Goal: Transaction & Acquisition: Purchase product/service

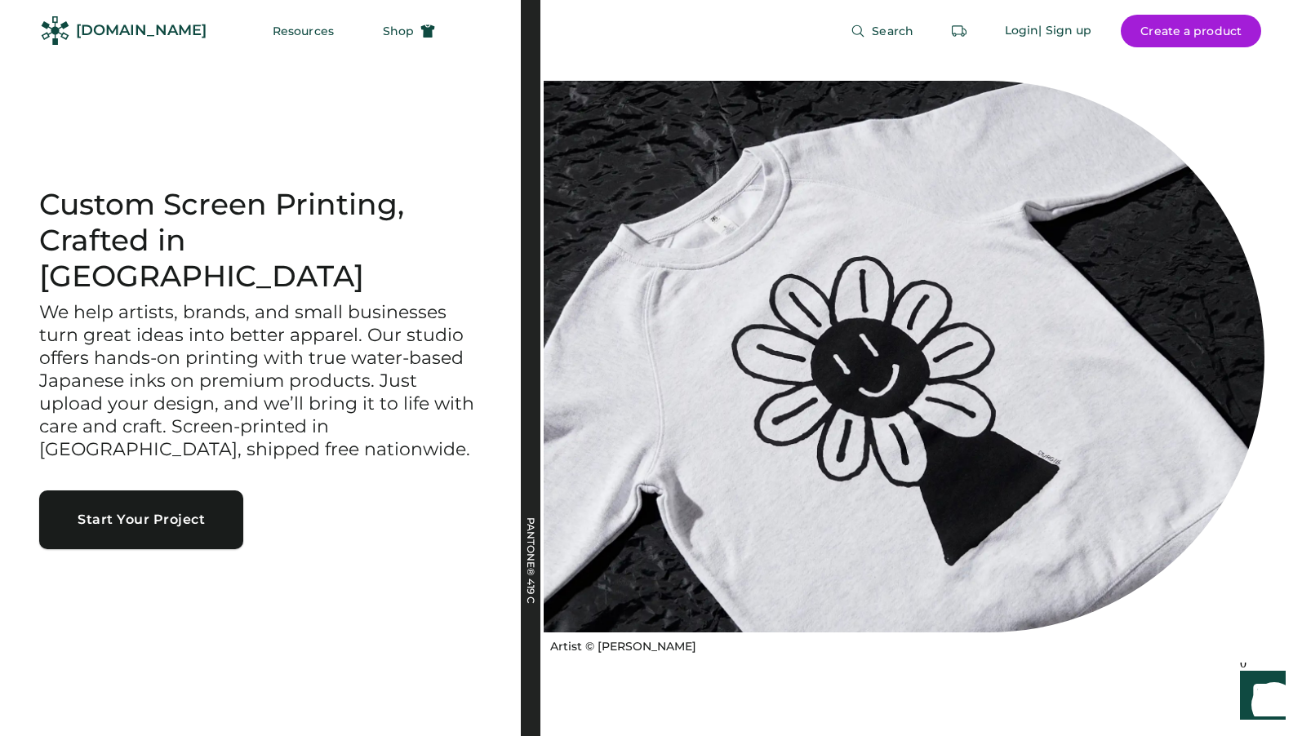
click at [203, 503] on button "Start Your Project" at bounding box center [141, 520] width 204 height 59
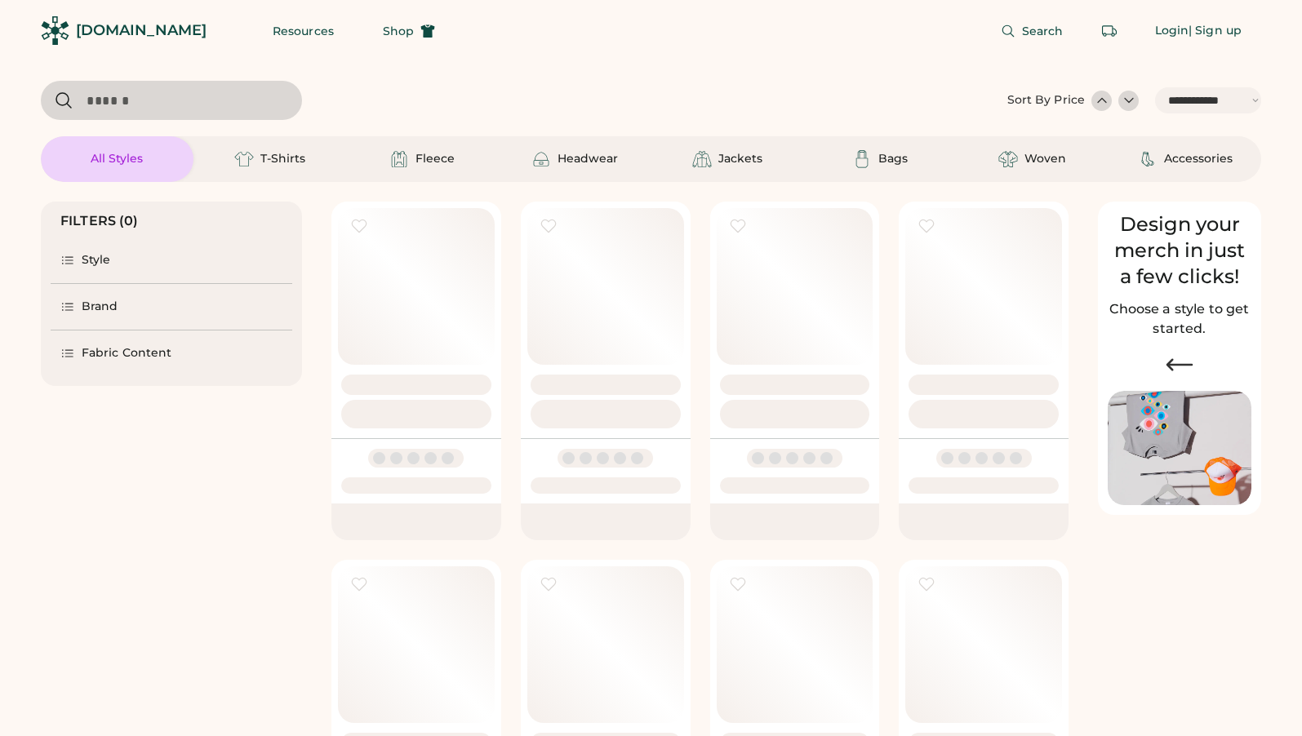
select select "*****"
select select "*"
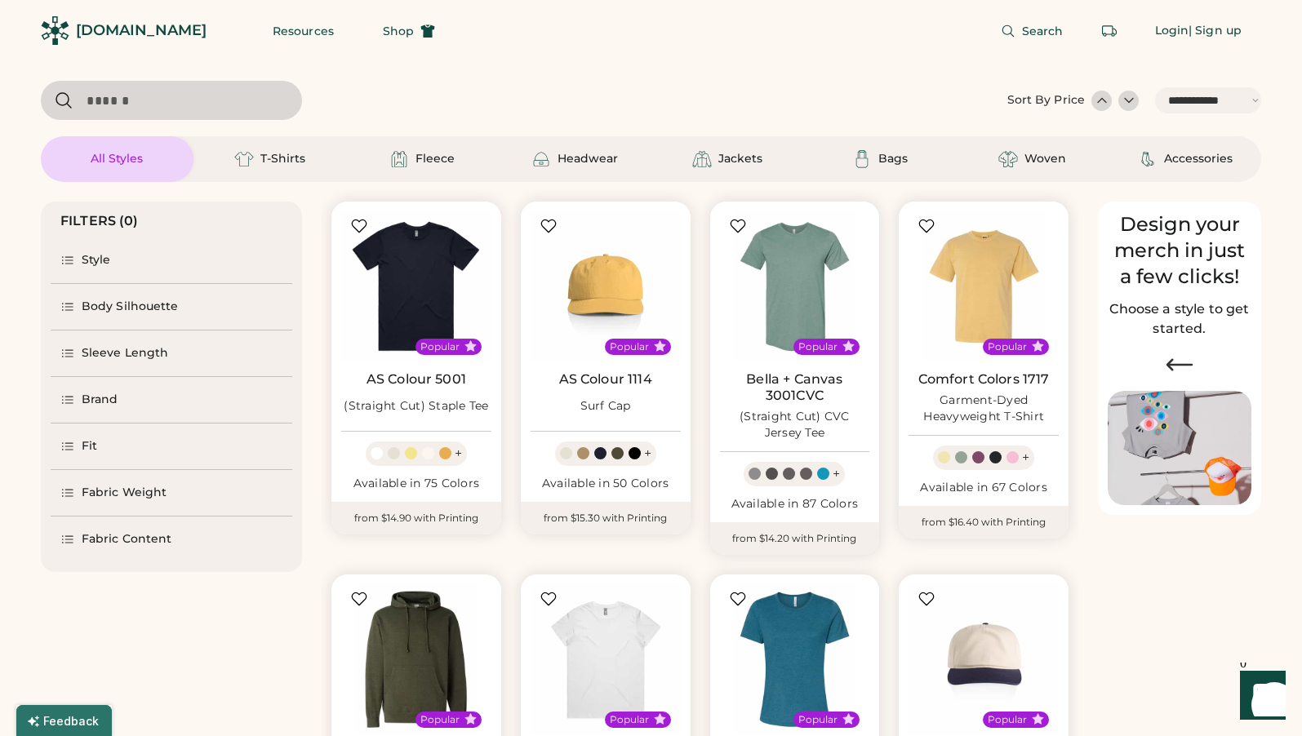
click at [122, 389] on div "Brand" at bounding box center [172, 400] width 242 height 46
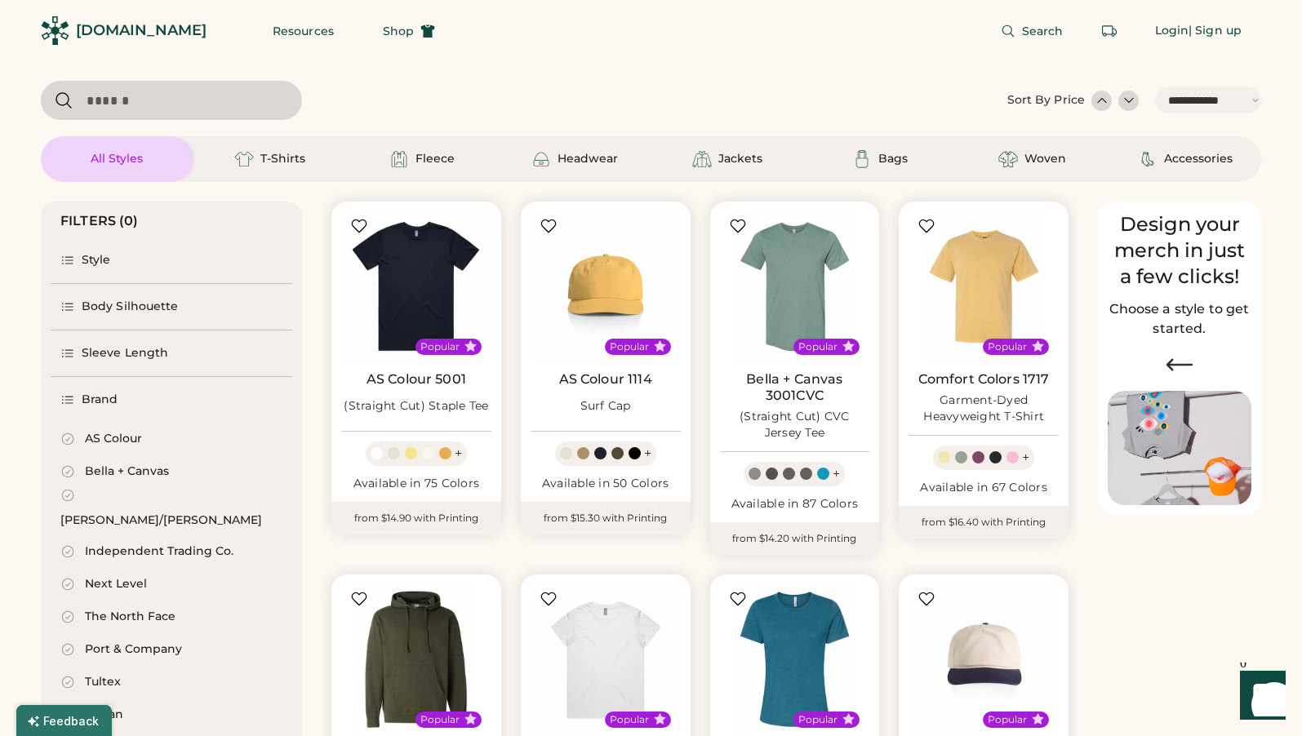
scroll to position [34, 0]
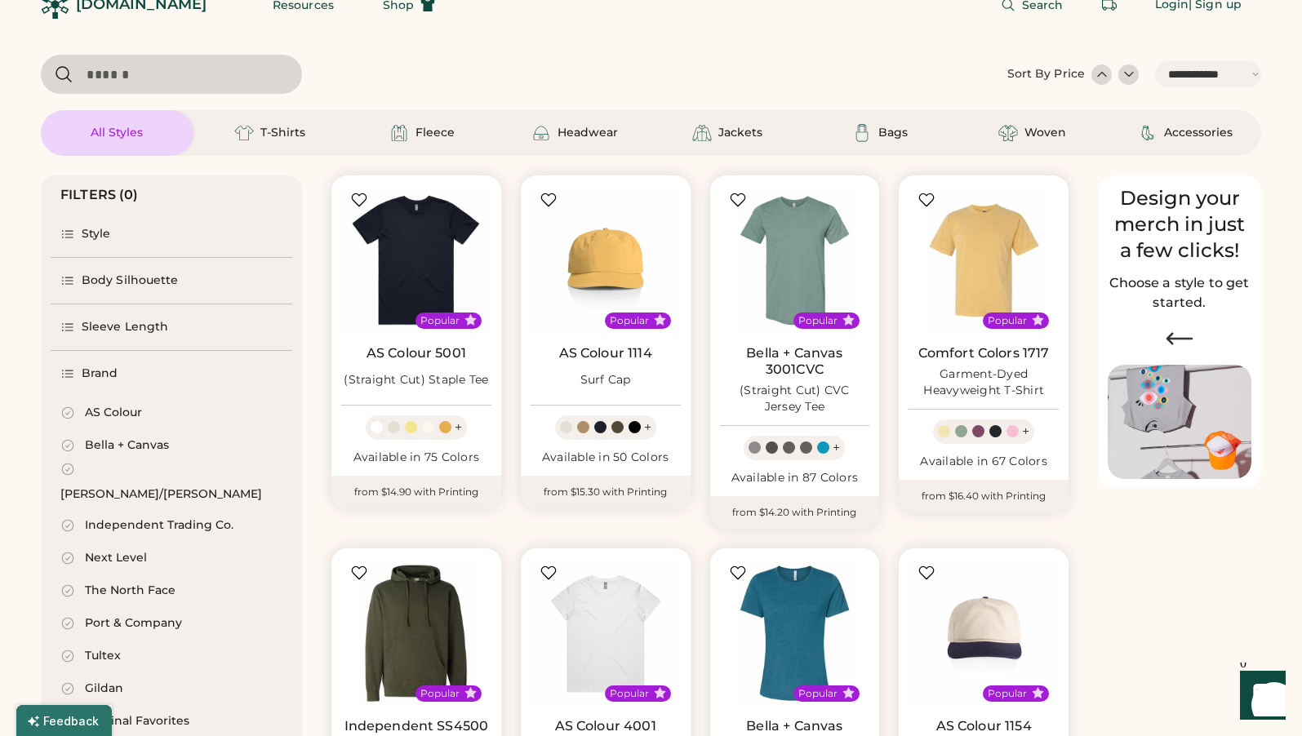
select select "*****"
select select "*"
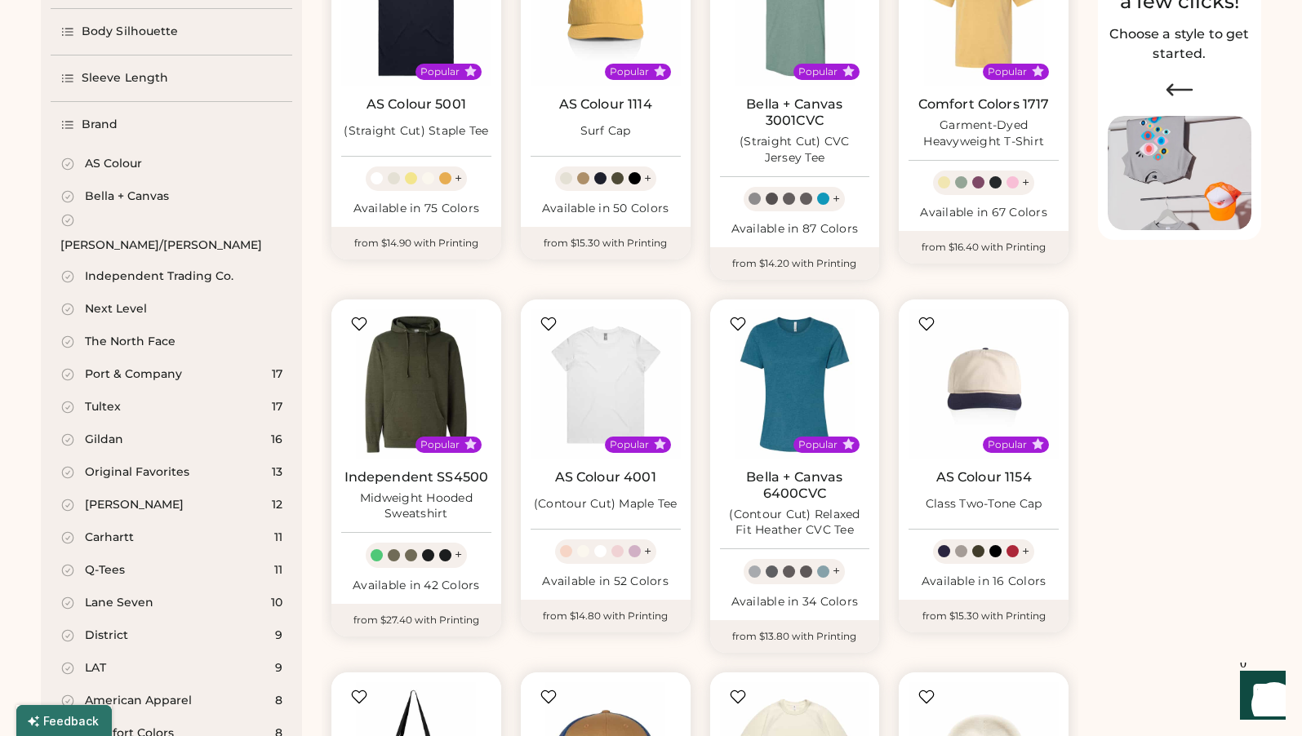
scroll to position [280, 0]
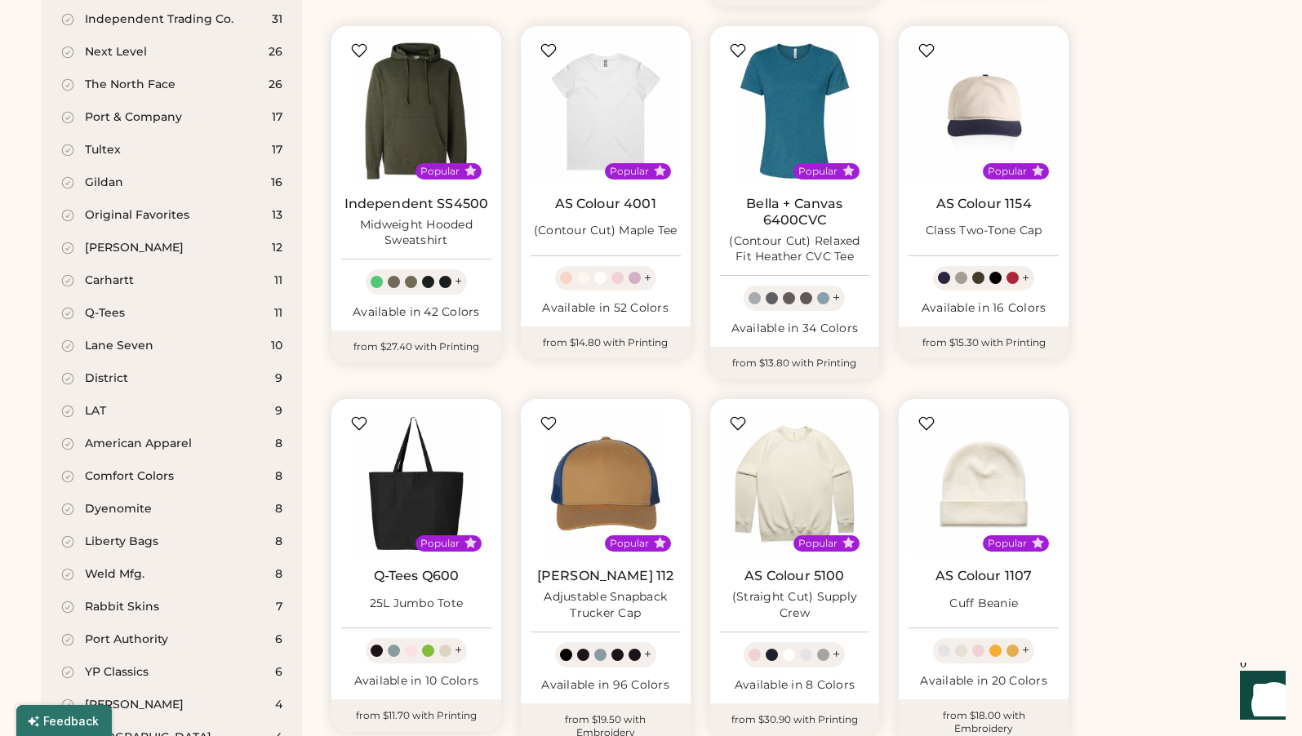
click at [158, 469] on div "Comfort Colors" at bounding box center [129, 477] width 89 height 16
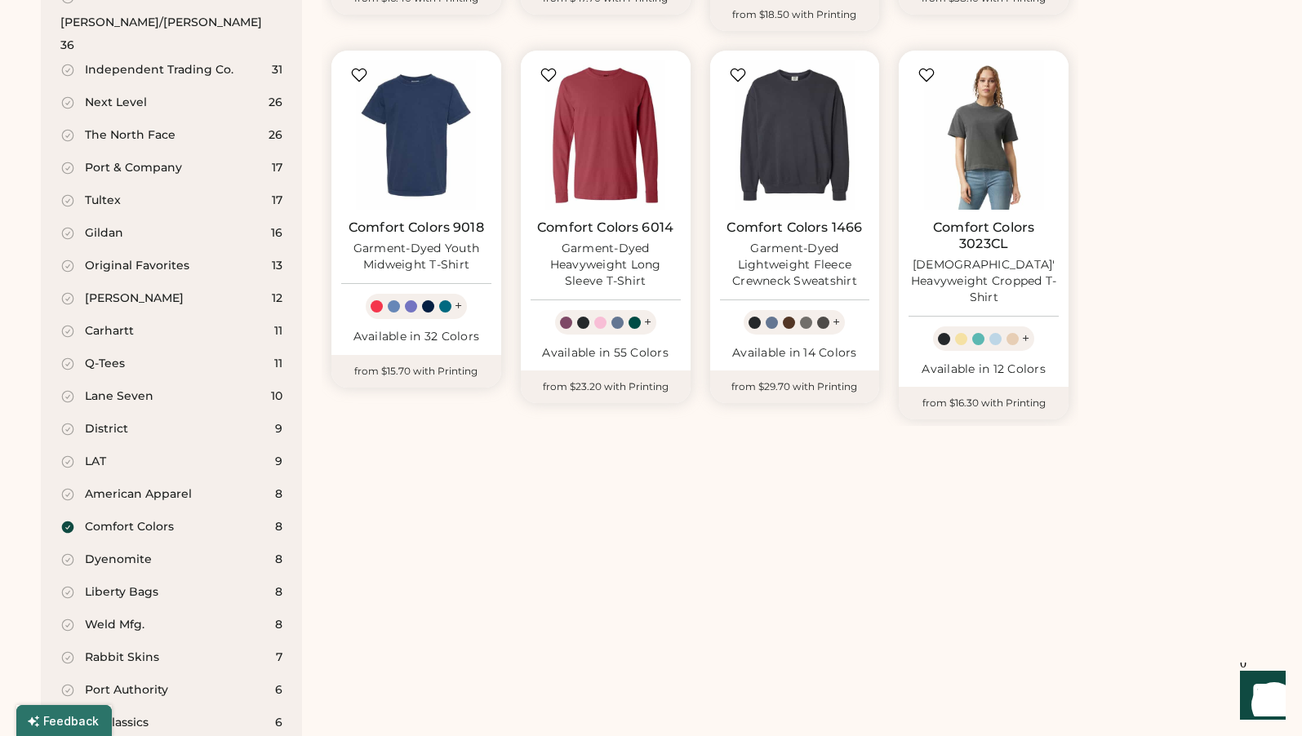
scroll to position [507, 0]
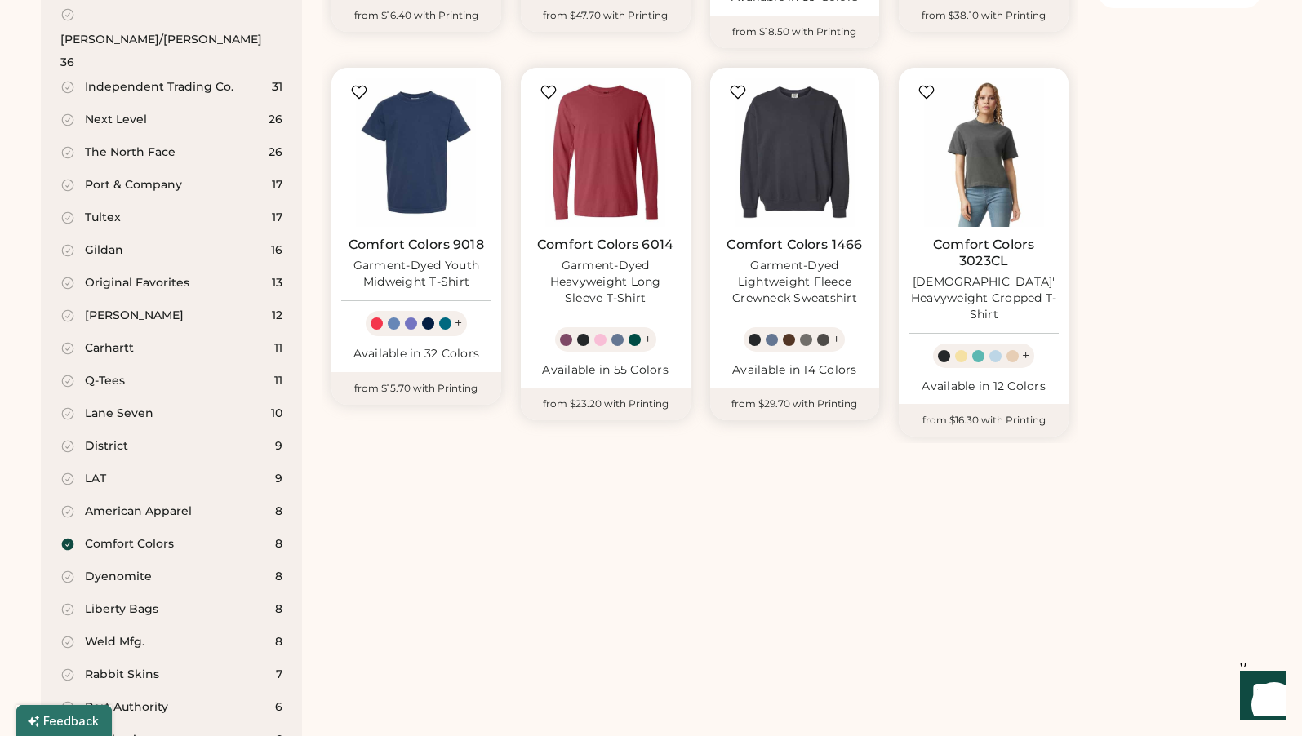
click at [779, 173] on img at bounding box center [795, 153] width 150 height 150
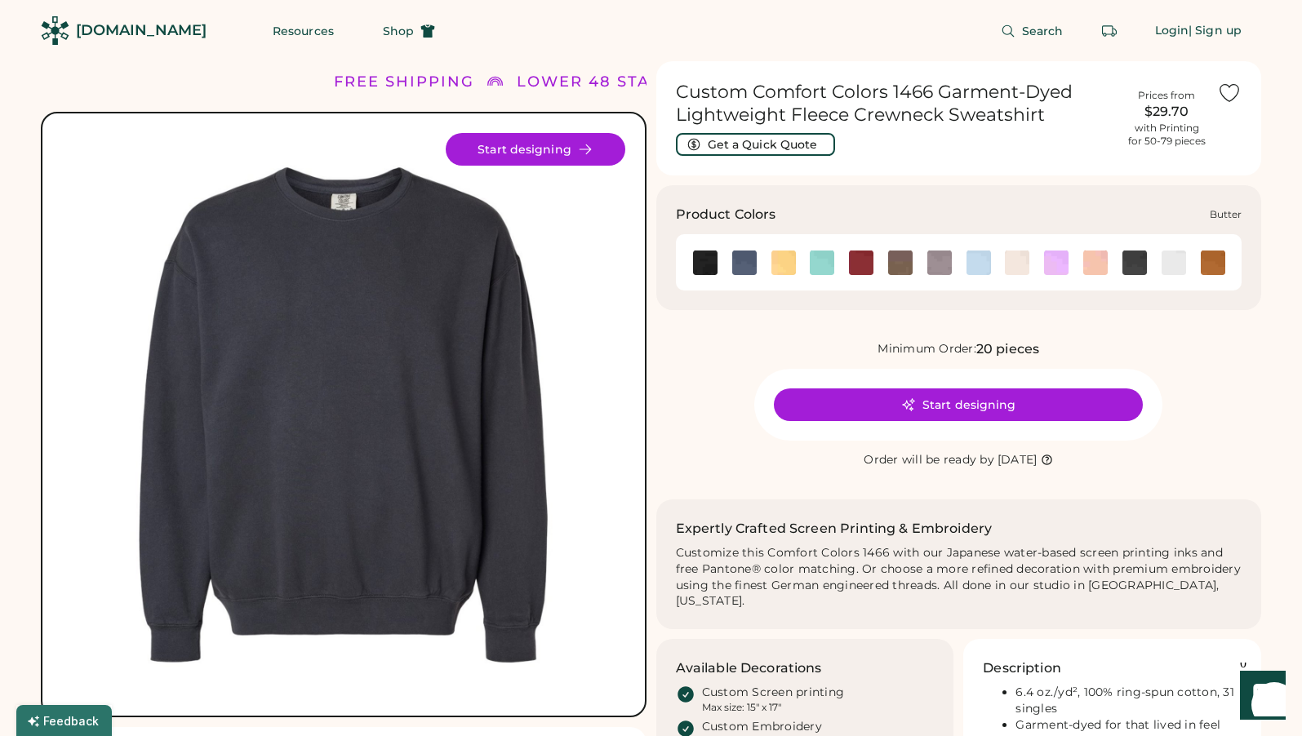
click at [789, 264] on img at bounding box center [784, 263] width 24 height 24
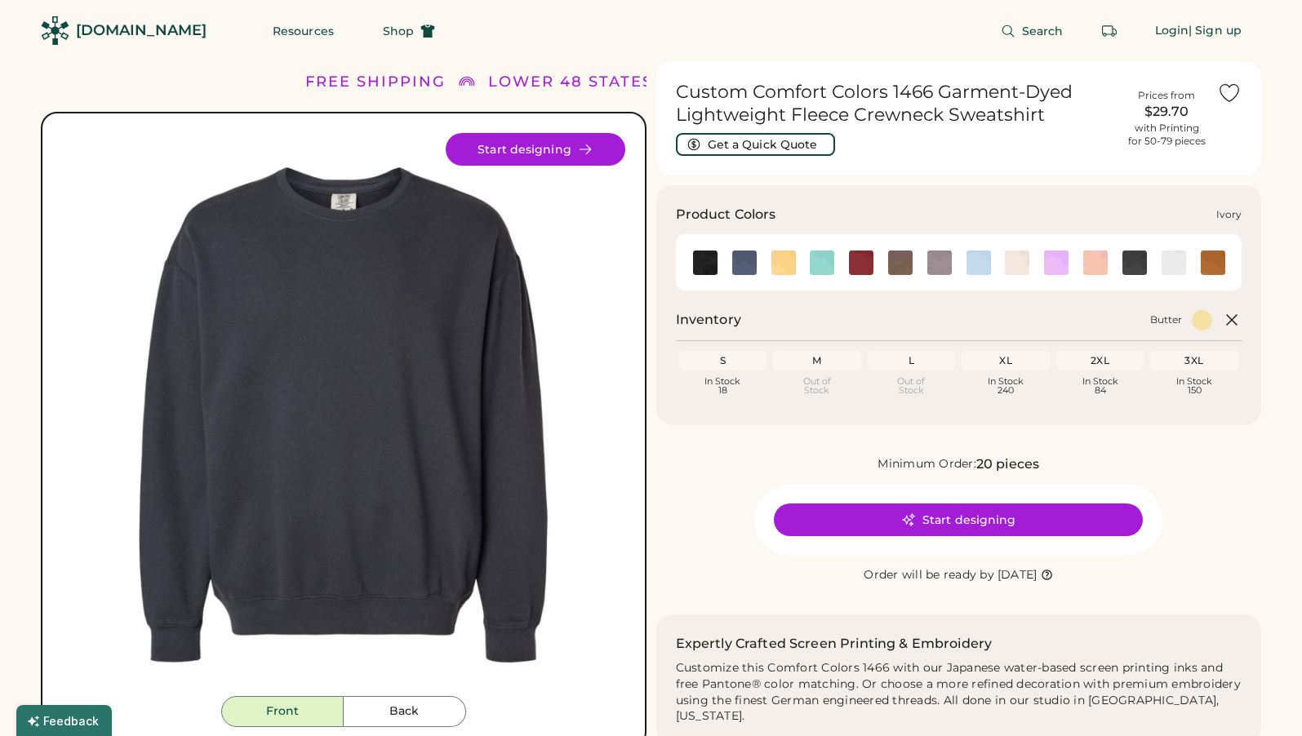
click at [1010, 267] on img at bounding box center [1017, 263] width 24 height 24
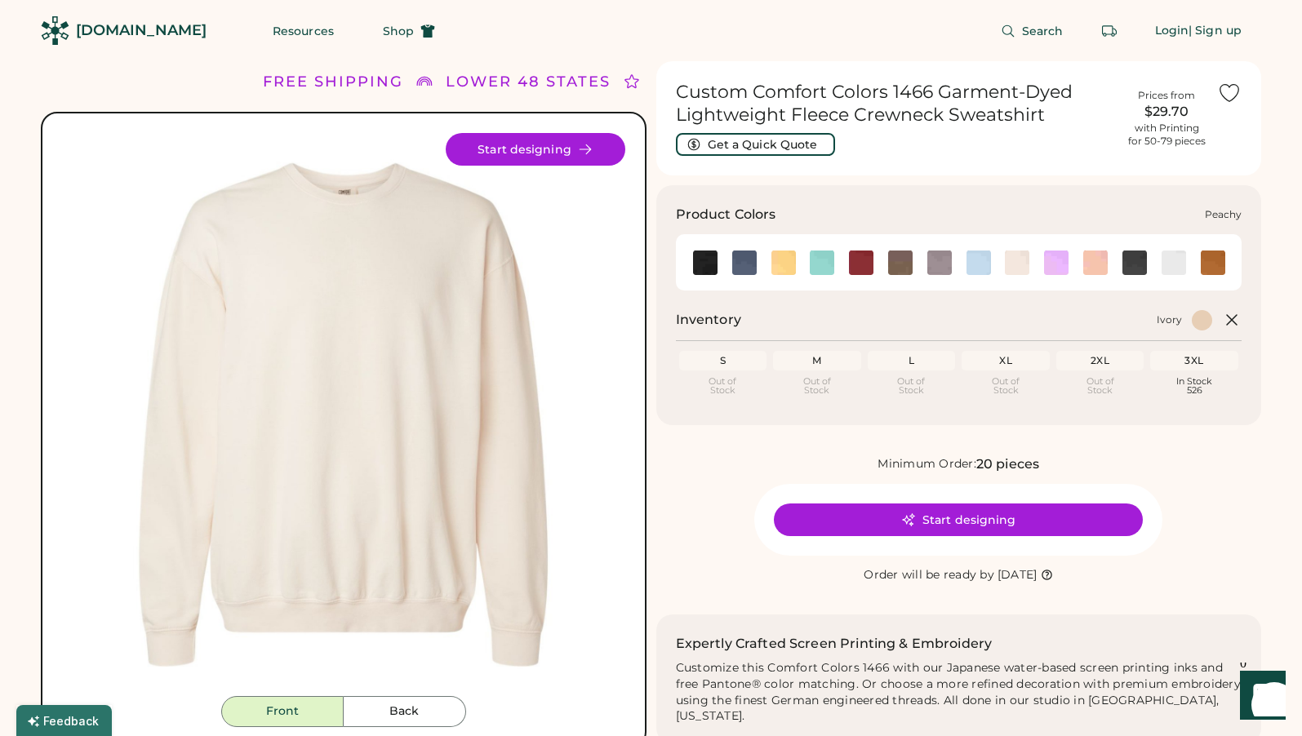
click at [1100, 269] on img at bounding box center [1095, 263] width 24 height 24
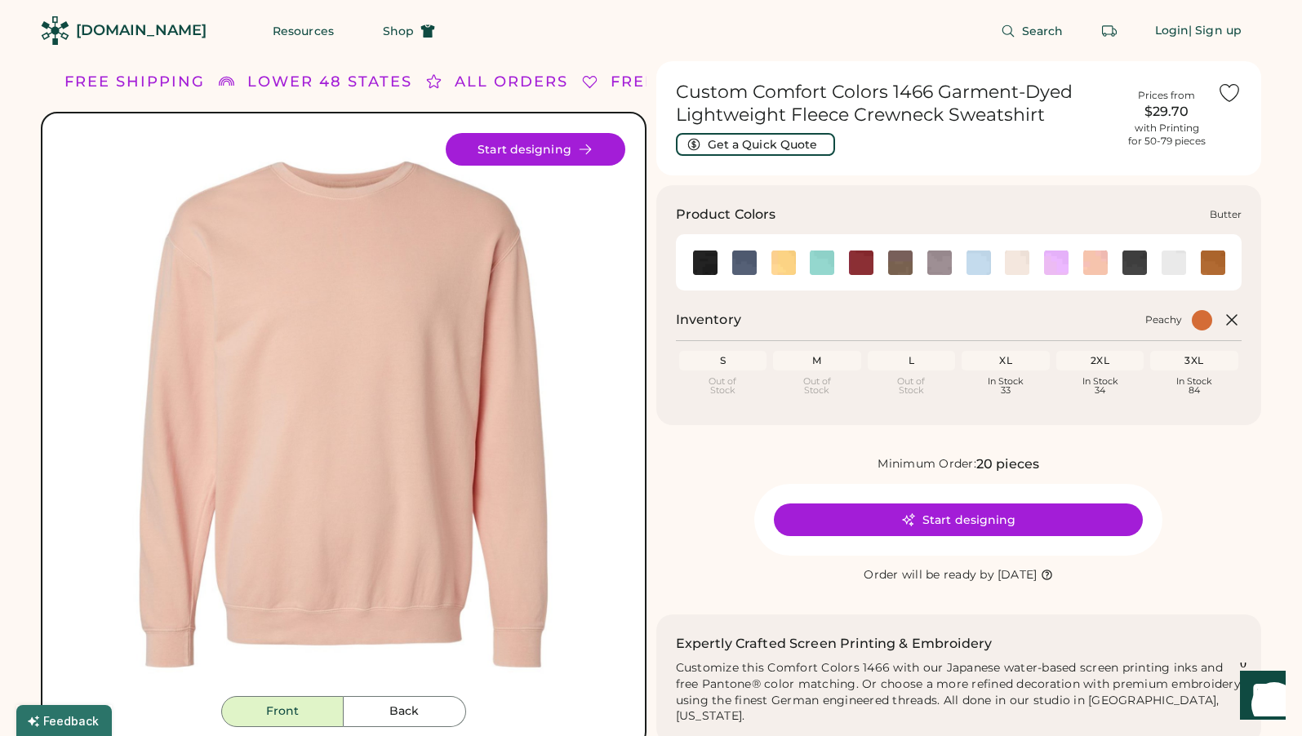
click at [789, 266] on img at bounding box center [784, 263] width 24 height 24
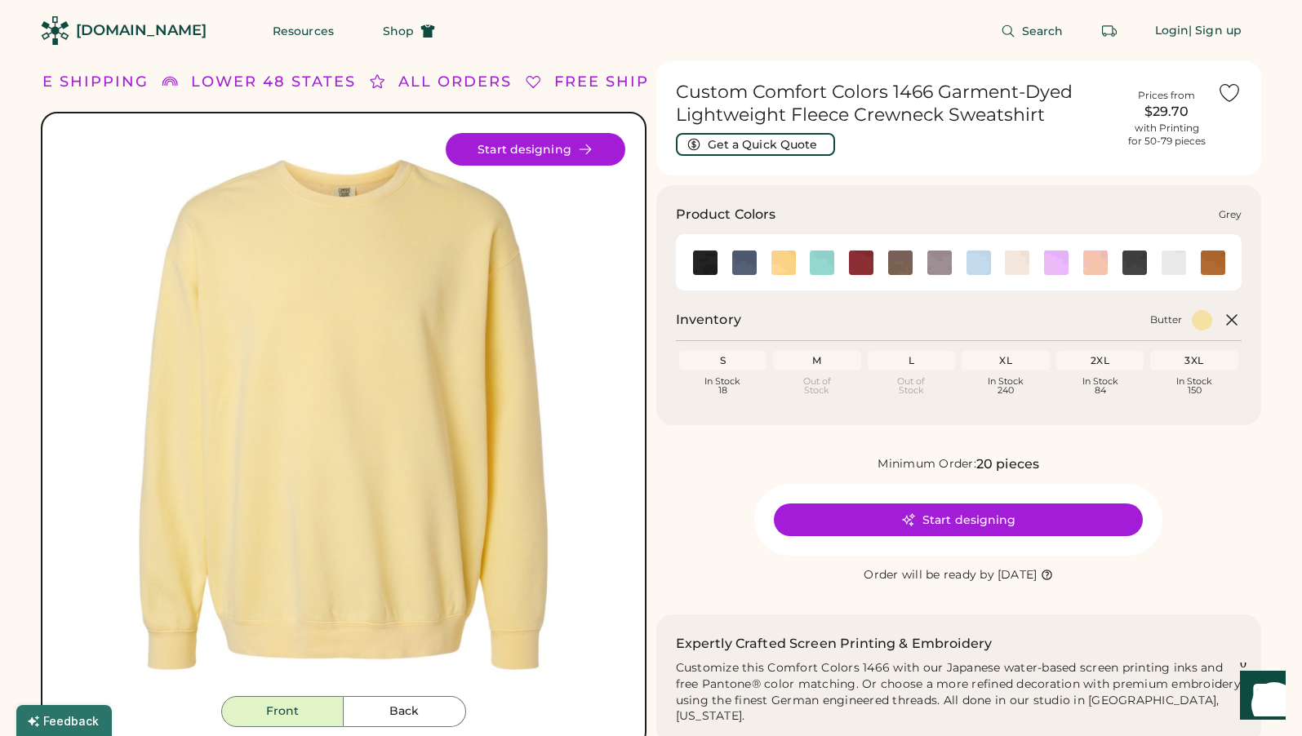
click at [949, 272] on img at bounding box center [939, 263] width 24 height 24
click at [1132, 261] on img at bounding box center [1135, 263] width 24 height 24
click at [1099, 264] on img at bounding box center [1095, 263] width 24 height 24
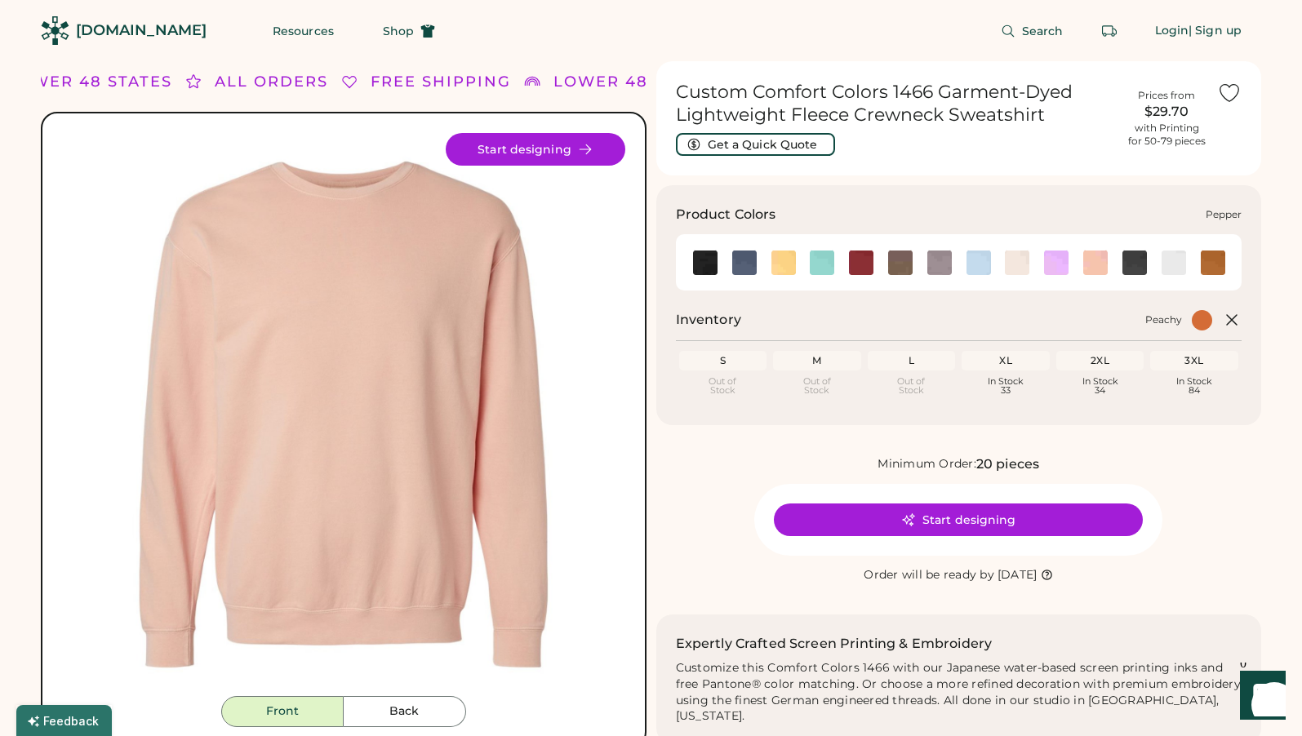
click at [1123, 261] on img at bounding box center [1135, 263] width 24 height 24
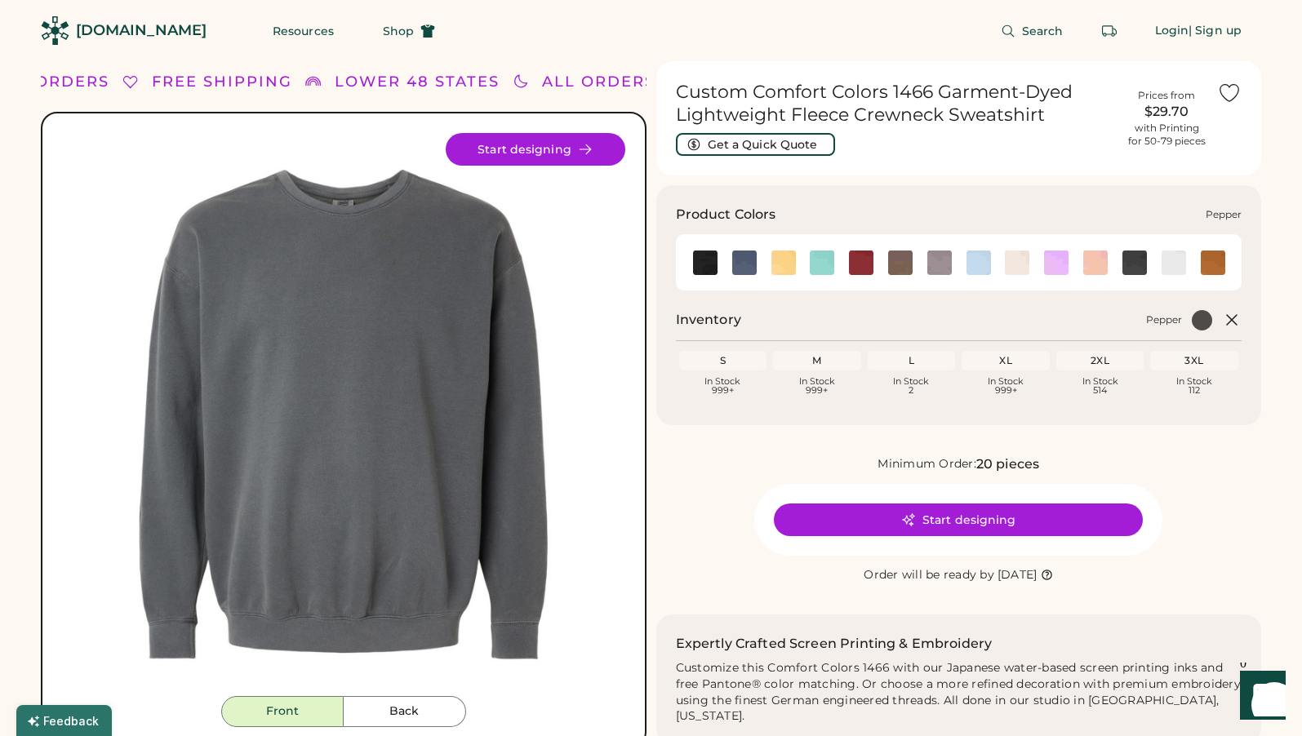
click at [1131, 258] on img at bounding box center [1135, 263] width 24 height 24
click at [750, 266] on img at bounding box center [744, 263] width 24 height 24
click at [967, 217] on div "Product Colors" at bounding box center [954, 215] width 557 height 20
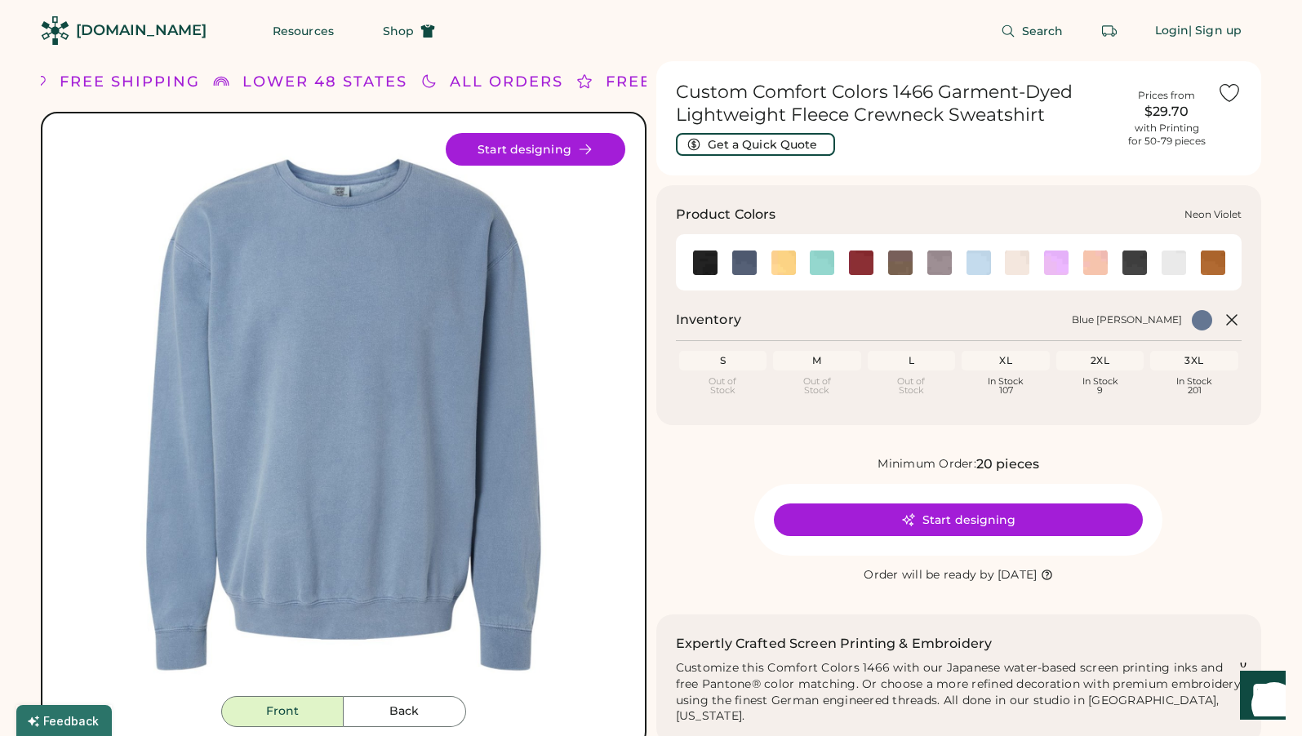
click at [1068, 265] on img at bounding box center [1056, 263] width 24 height 24
click at [1118, 273] on div at bounding box center [1134, 262] width 39 height 24
click at [1127, 266] on img at bounding box center [1135, 263] width 24 height 24
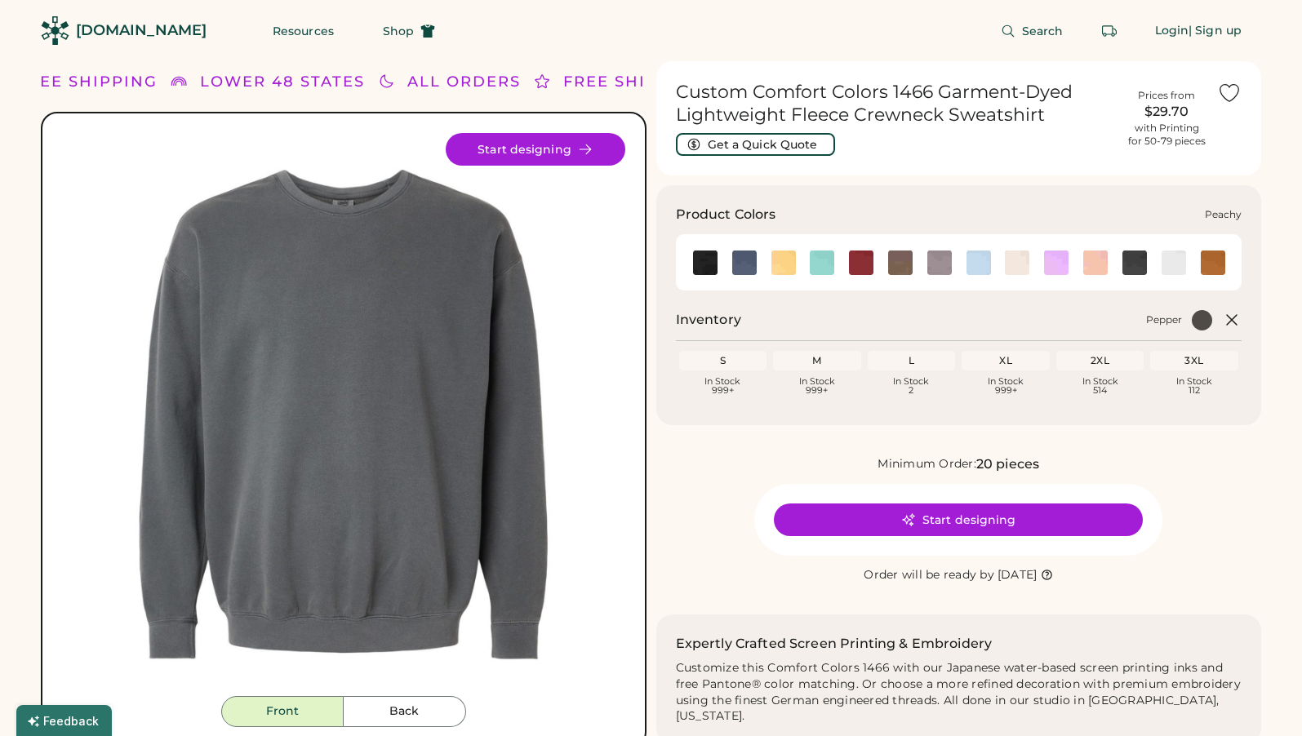
click at [1101, 271] on img at bounding box center [1095, 263] width 24 height 24
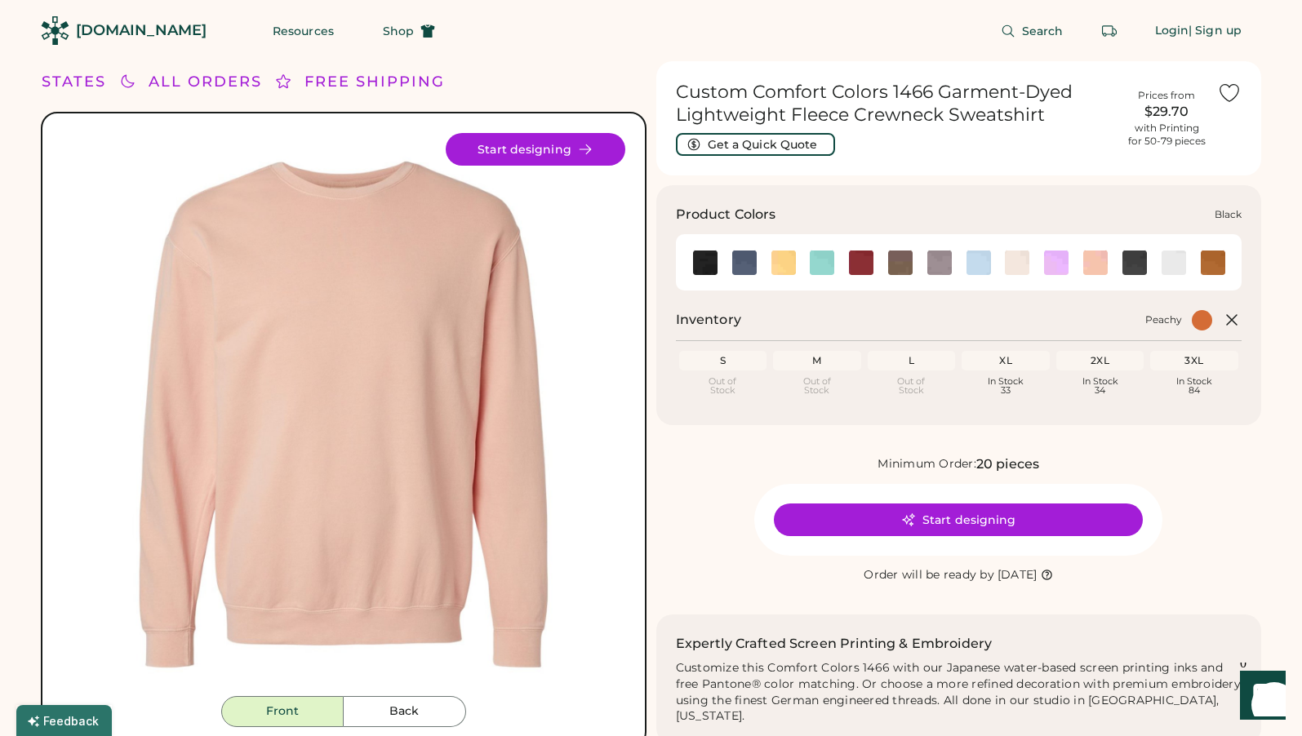
click at [823, 271] on img at bounding box center [822, 263] width 24 height 24
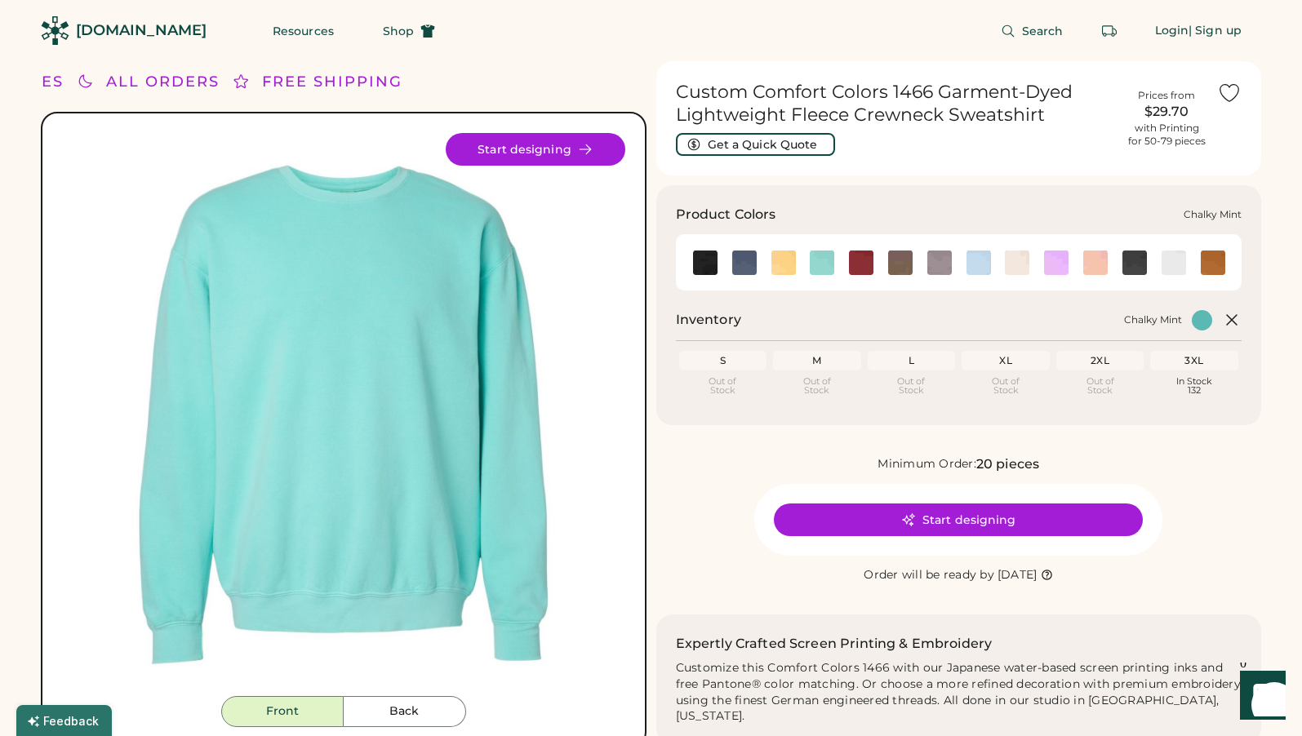
click at [827, 267] on img at bounding box center [822, 263] width 24 height 24
click at [1127, 265] on img at bounding box center [1135, 263] width 24 height 24
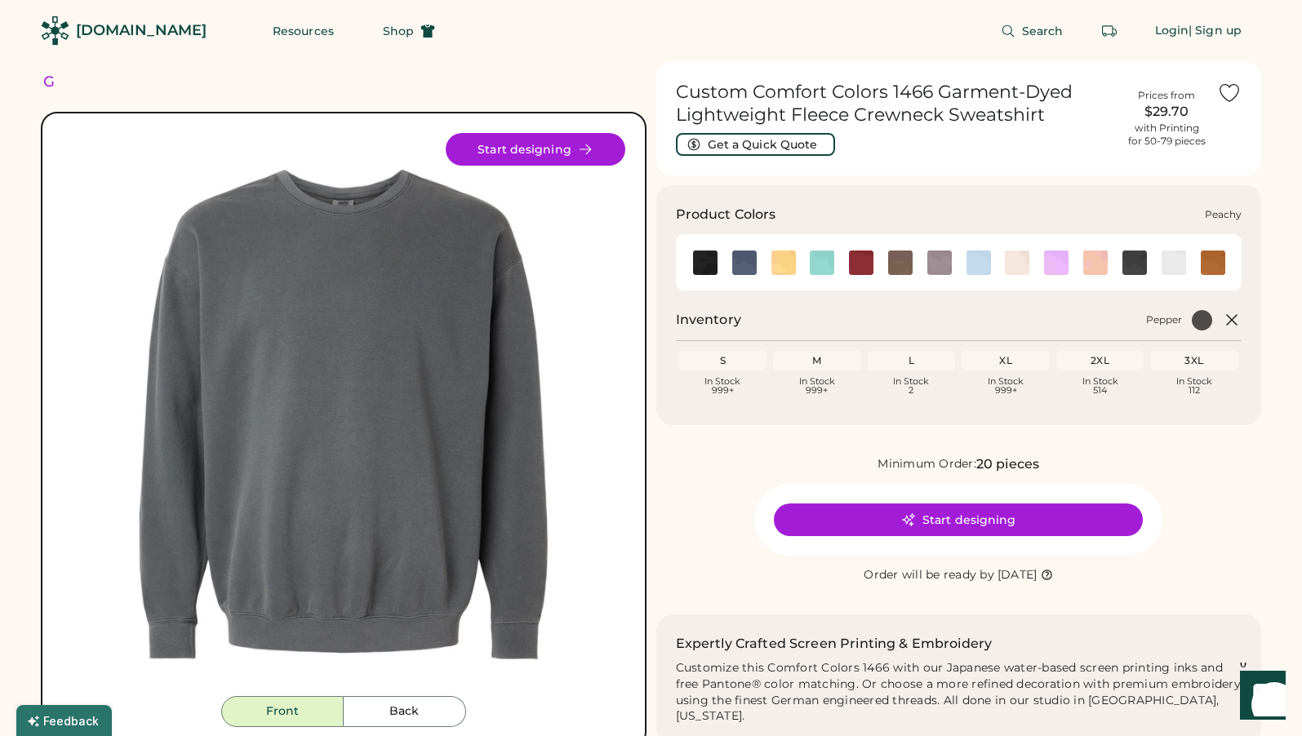
click at [1095, 272] on img at bounding box center [1095, 263] width 24 height 24
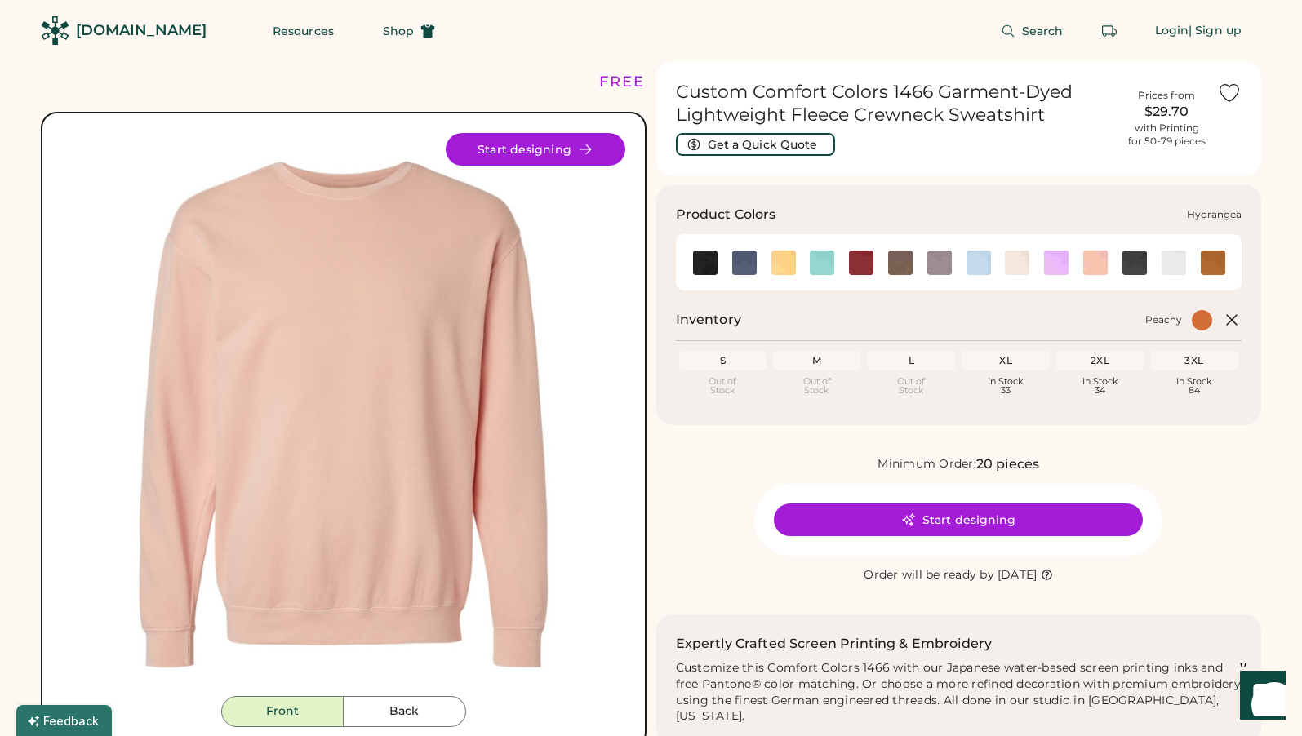
click at [966, 275] on div at bounding box center [977, 262] width 39 height 37
click at [975, 269] on img at bounding box center [979, 263] width 24 height 24
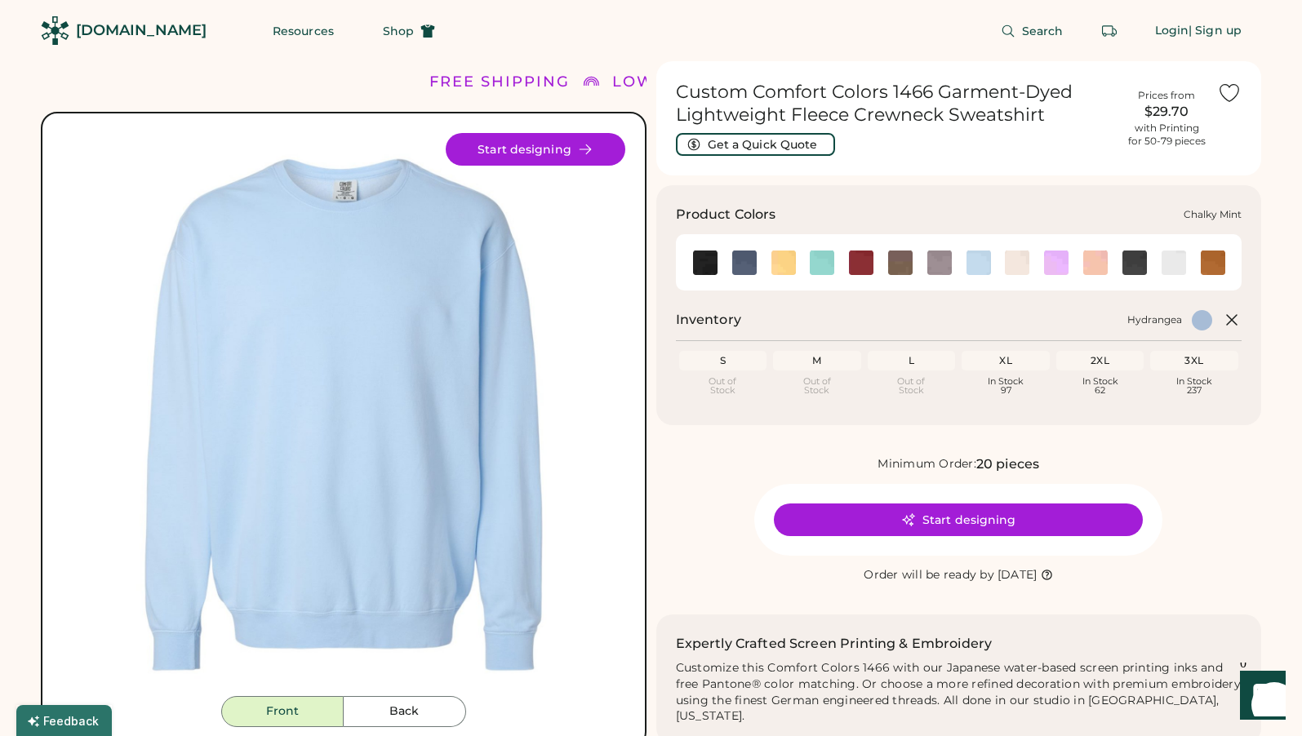
click at [827, 269] on img at bounding box center [822, 263] width 24 height 24
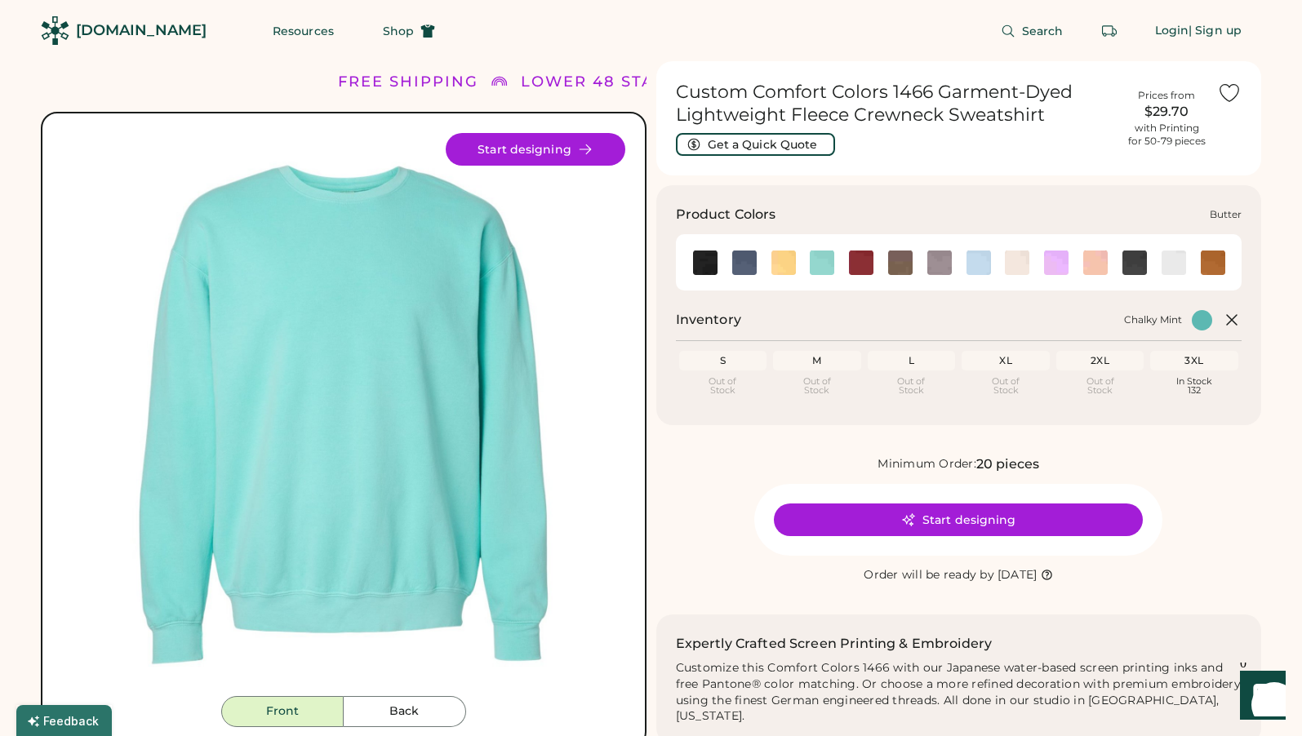
click at [778, 269] on img at bounding box center [784, 263] width 24 height 24
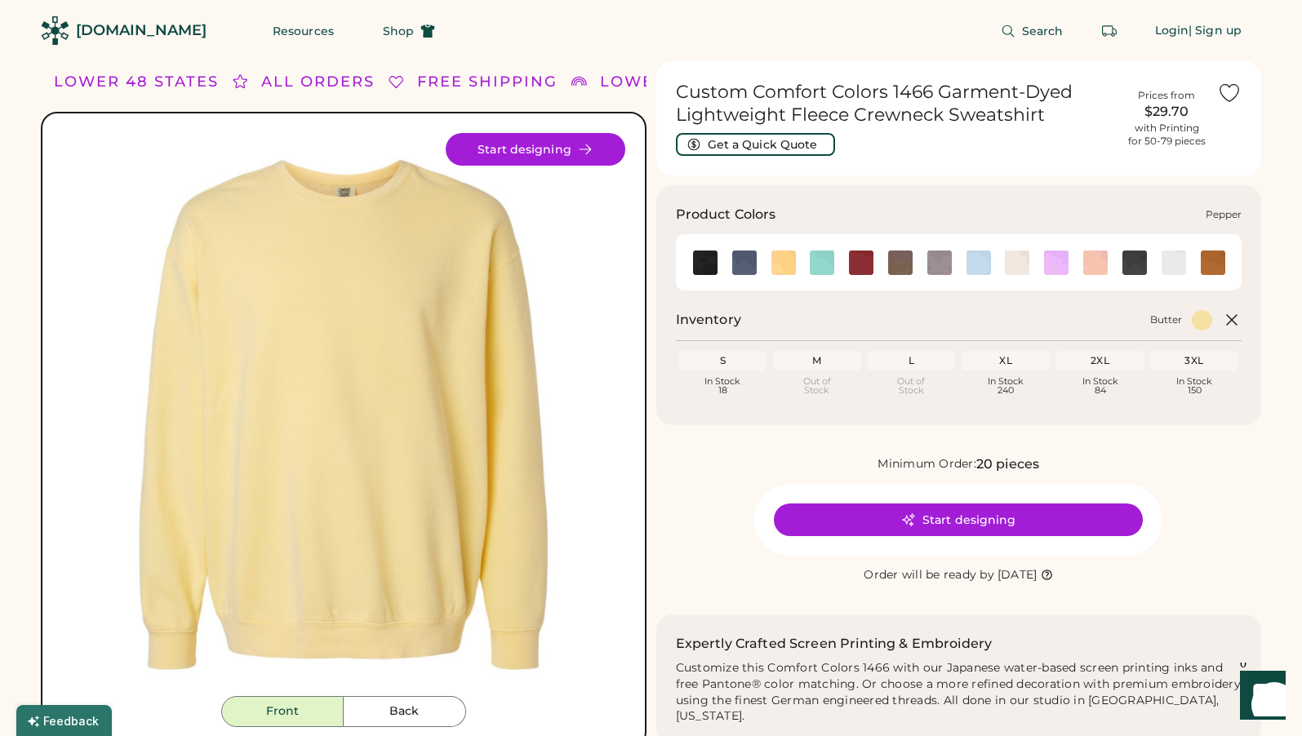
click at [1134, 263] on img at bounding box center [1135, 263] width 24 height 24
